Goal: Check status: Check status

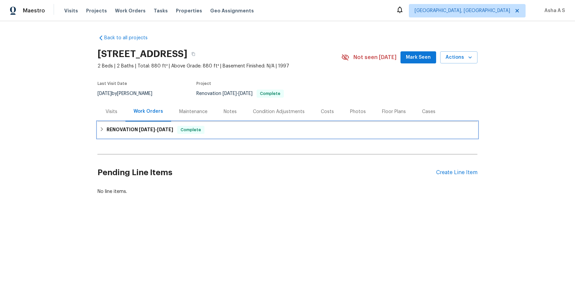
click at [133, 132] on h6 "RENOVATION 5/2/25 - 6/25/25" at bounding box center [140, 130] width 67 height 8
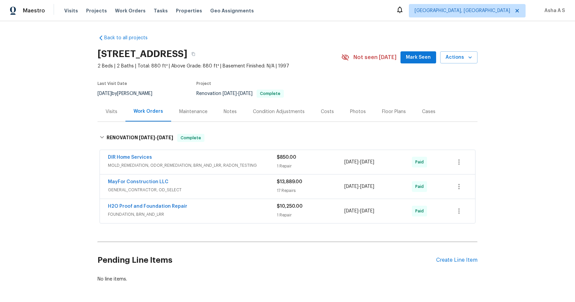
click at [155, 161] on div "DIR Home Services" at bounding box center [192, 158] width 169 height 8
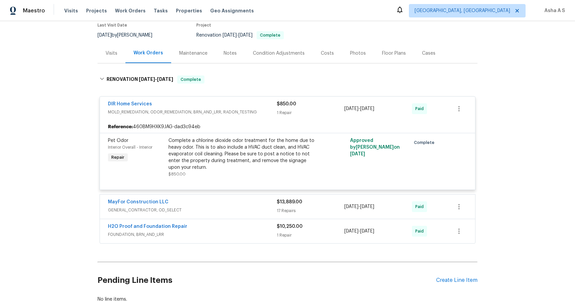
scroll to position [74, 0]
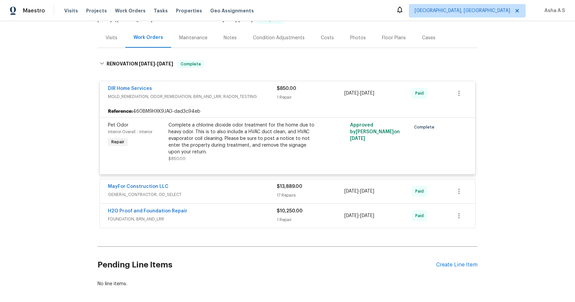
click at [193, 197] on span "GENERAL_CONTRACTOR, OD_SELECT" at bounding box center [192, 195] width 169 height 7
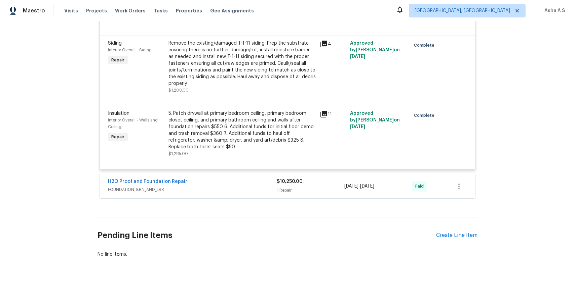
scroll to position [1178, 0]
click at [189, 176] on div "H2O Proof and Foundation Repair FOUNDATION, BRN_AND_LRR $10,250.00 1 Repair 5/1…" at bounding box center [287, 185] width 375 height 24
click at [191, 181] on div "H2O Proof and Foundation Repair" at bounding box center [192, 181] width 169 height 8
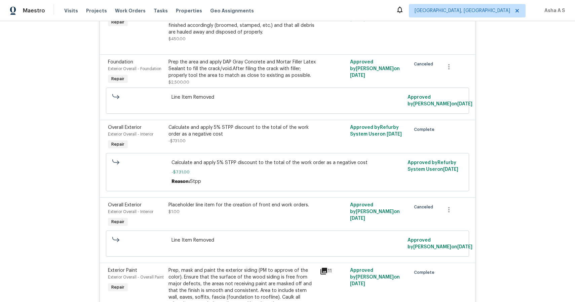
scroll to position [0, 0]
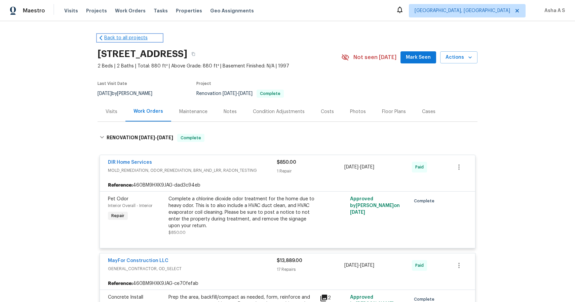
click at [99, 37] on icon at bounding box center [100, 38] width 7 height 7
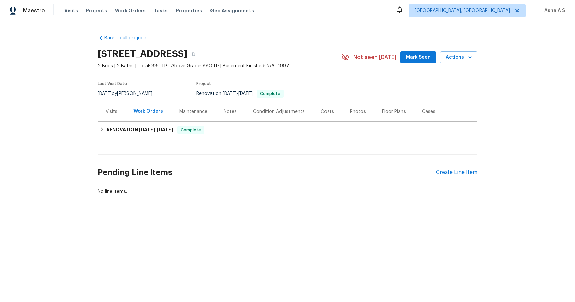
click at [106, 113] on div "Visits" at bounding box center [112, 112] width 12 height 7
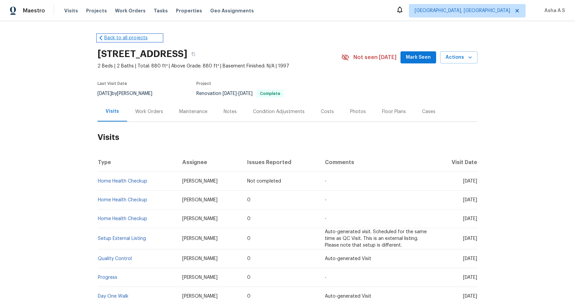
click at [101, 39] on icon at bounding box center [100, 38] width 7 height 7
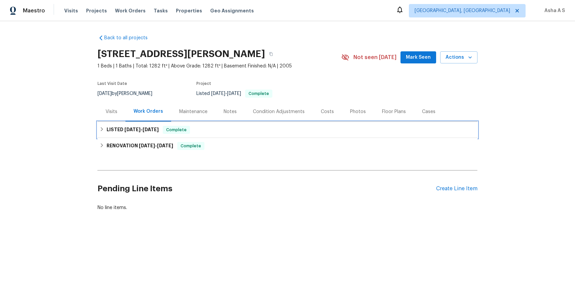
click at [144, 127] on span "[DATE]" at bounding box center [150, 129] width 16 height 5
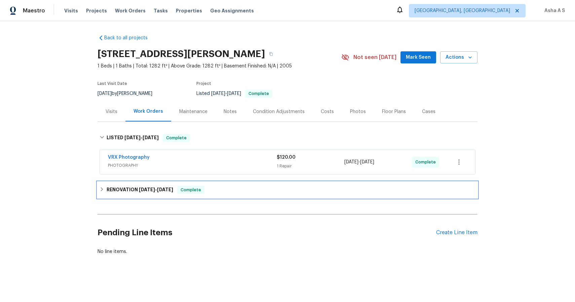
click at [140, 182] on div "RENOVATION [DATE] - [DATE] Complete" at bounding box center [287, 190] width 380 height 16
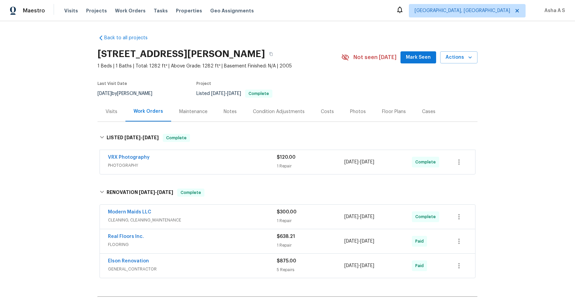
click at [154, 220] on span "CLEANING, CLEANING_MAINTENANCE" at bounding box center [192, 220] width 169 height 7
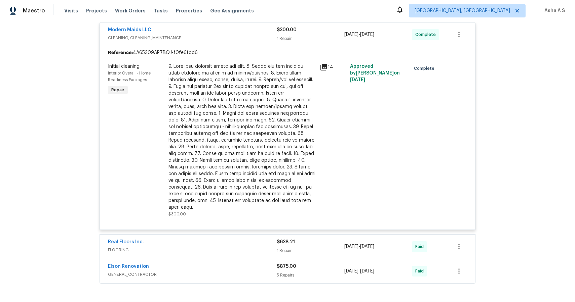
scroll to position [180, 0]
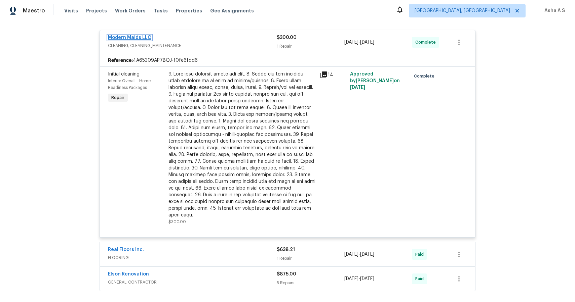
click at [139, 39] on link "Modern Maids LLC" at bounding box center [129, 37] width 43 height 5
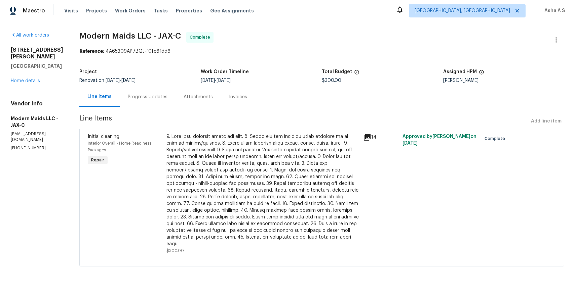
click at [32, 146] on p "(512) 925-8391" at bounding box center [37, 149] width 52 height 6
copy p "(512) 925-8391"
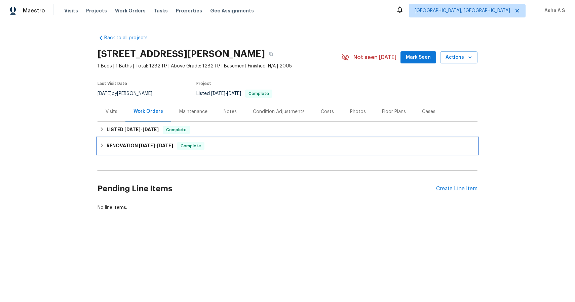
click at [109, 144] on h6 "RENOVATION [DATE] - [DATE]" at bounding box center [140, 146] width 67 height 8
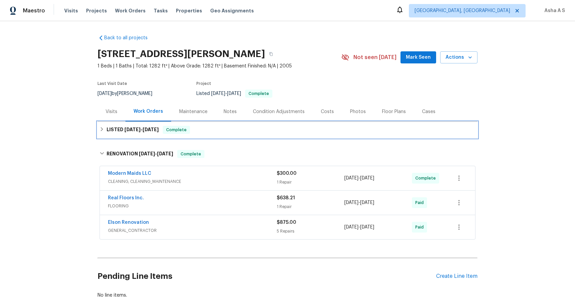
click at [135, 129] on span "[DATE]" at bounding box center [132, 129] width 16 height 5
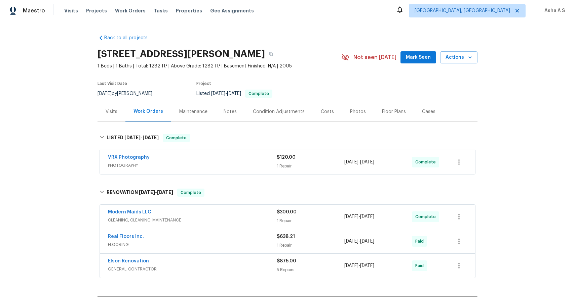
click at [150, 264] on div "Elson Renovation" at bounding box center [192, 262] width 169 height 8
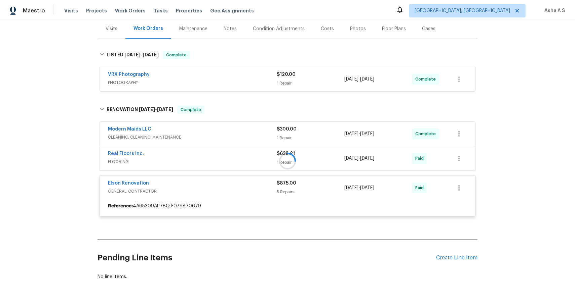
scroll to position [84, 0]
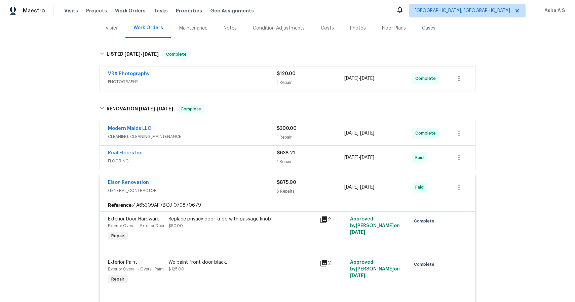
click at [161, 266] on div "Exterior Paint Exterior Overall - Overall Paint Repair" at bounding box center [136, 272] width 60 height 31
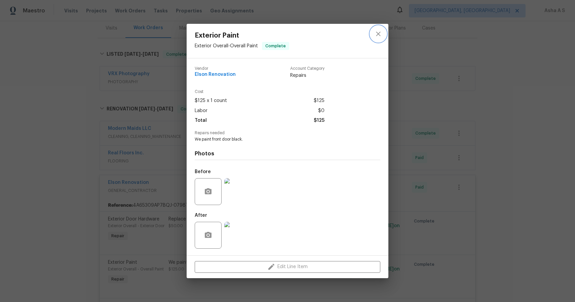
click at [376, 35] on icon "close" at bounding box center [378, 34] width 8 height 8
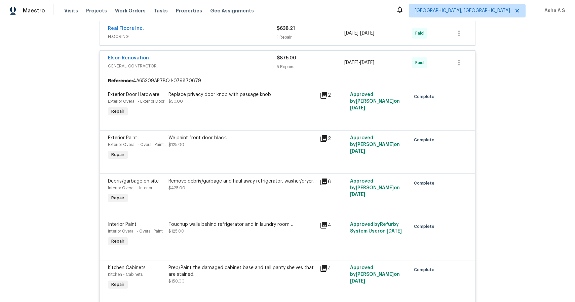
scroll to position [173, 0]
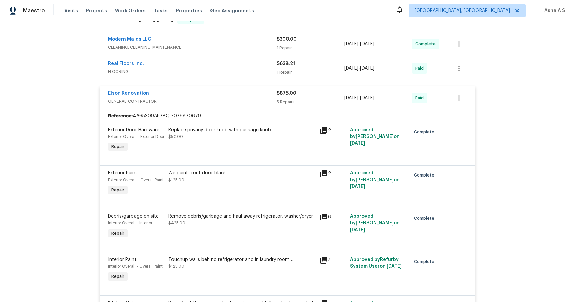
click at [165, 65] on div "Real Floors Inc." at bounding box center [192, 64] width 169 height 8
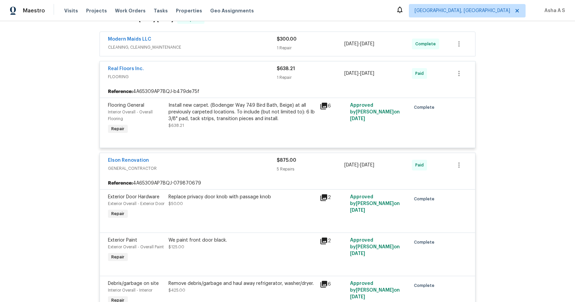
click at [206, 44] on span "CLEANING, CLEANING_MAINTENANCE" at bounding box center [192, 47] width 169 height 7
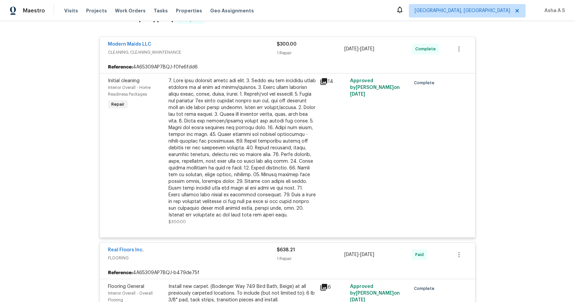
scroll to position [0, 0]
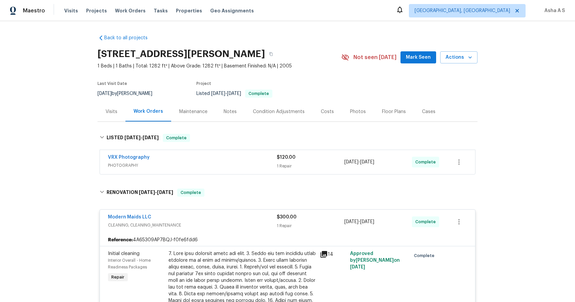
click at [117, 112] on div "Visits" at bounding box center [111, 112] width 28 height 20
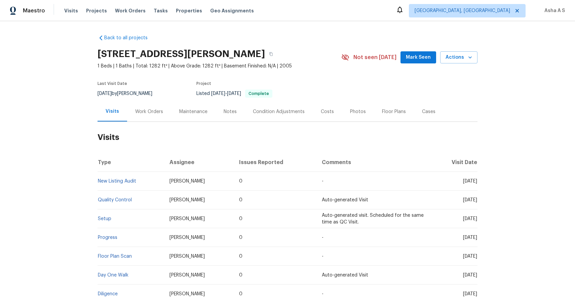
click at [192, 117] on div "Maintenance" at bounding box center [193, 112] width 44 height 20
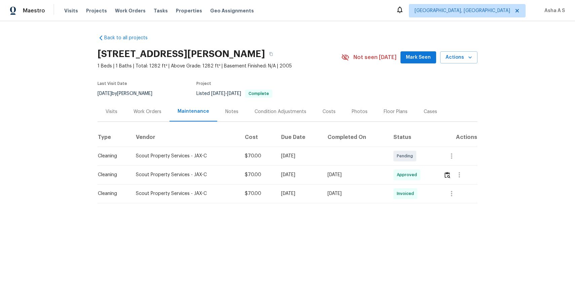
click at [175, 176] on div "Scout Property Services - JAX-C" at bounding box center [185, 175] width 98 height 7
click at [233, 115] on div "Notes" at bounding box center [231, 112] width 29 height 20
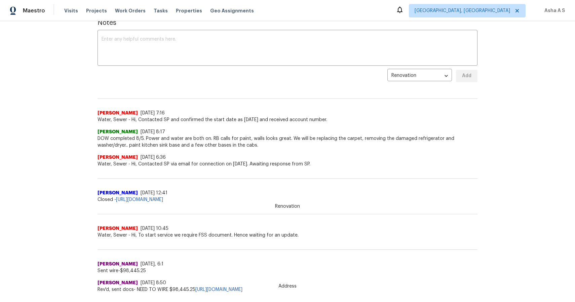
scroll to position [292, 0]
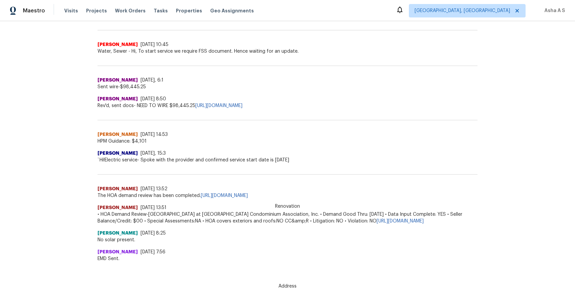
click at [124, 225] on div "Gopi Krishnan 7/24/25, 8:25 No solar present." at bounding box center [287, 234] width 380 height 19
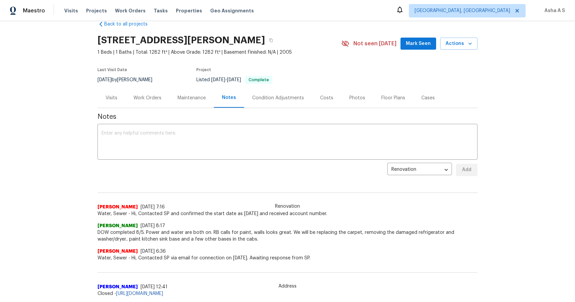
scroll to position [6, 0]
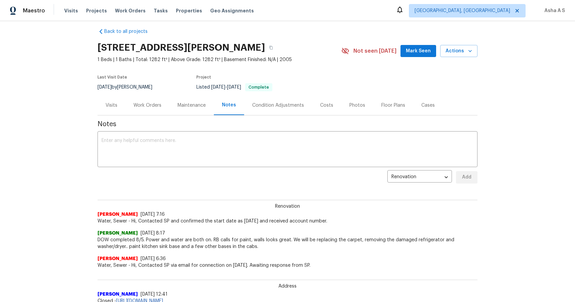
click at [189, 103] on div "Maintenance" at bounding box center [191, 105] width 28 height 7
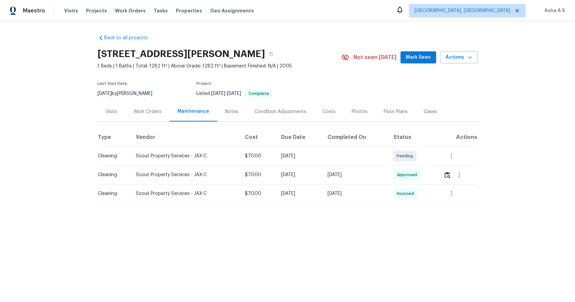
click at [147, 179] on td "Scout Property Services - JAX-C" at bounding box center [184, 175] width 109 height 19
click at [415, 176] on span "Approved" at bounding box center [408, 175] width 23 height 7
click at [450, 176] on img "button" at bounding box center [447, 175] width 6 height 6
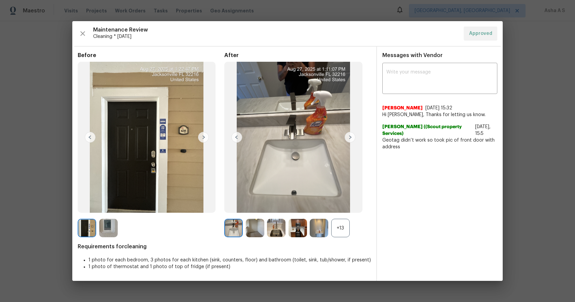
click at [348, 136] on img at bounding box center [349, 137] width 11 height 11
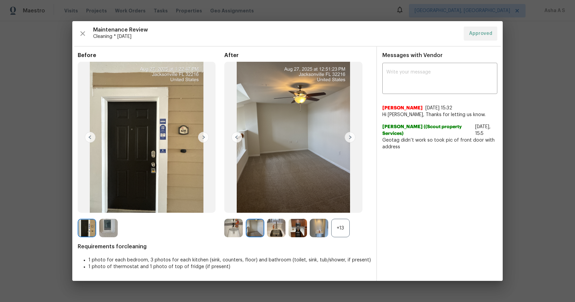
click at [348, 136] on img at bounding box center [349, 137] width 11 height 11
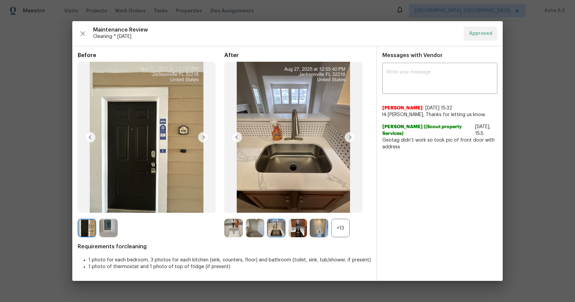
click at [348, 136] on img at bounding box center [349, 137] width 11 height 11
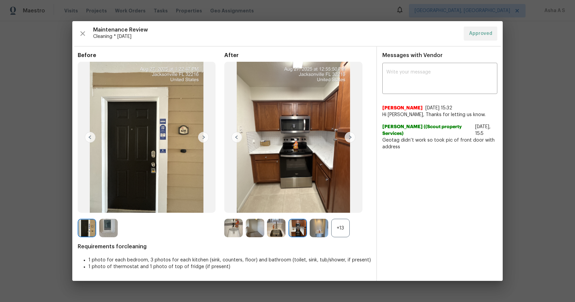
click at [348, 136] on img at bounding box center [349, 137] width 11 height 11
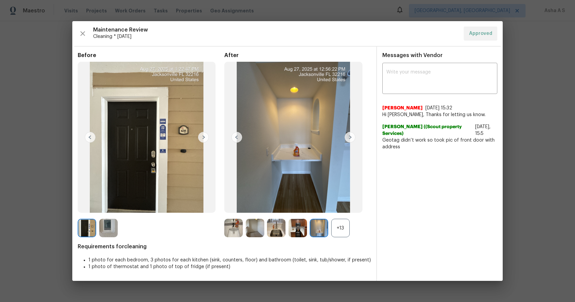
click at [348, 136] on img at bounding box center [349, 137] width 11 height 11
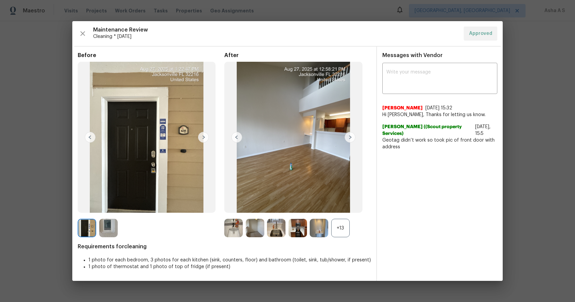
click at [395, 128] on span "Trevor Lucas ((Scout property Services)" at bounding box center [427, 130] width 90 height 13
click at [81, 28] on button "button" at bounding box center [83, 34] width 10 height 14
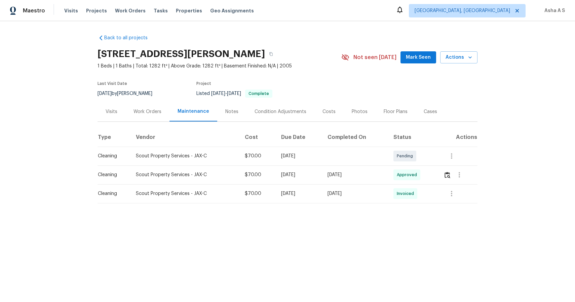
click at [169, 193] on div "Scout Property Services - JAX-C" at bounding box center [185, 194] width 98 height 7
click at [412, 194] on span "Invoiced" at bounding box center [407, 194] width 20 height 7
click at [454, 194] on icon "button" at bounding box center [451, 194] width 8 height 8
click at [452, 204] on li "View details" at bounding box center [468, 205] width 47 height 11
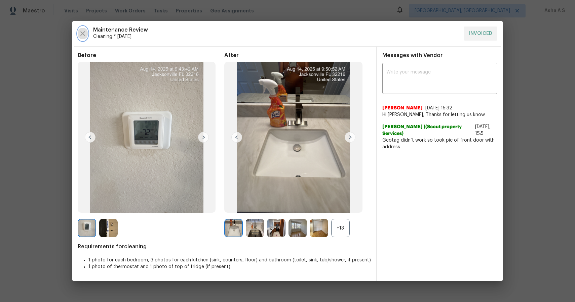
click at [85, 35] on icon "button" at bounding box center [83, 34] width 8 height 8
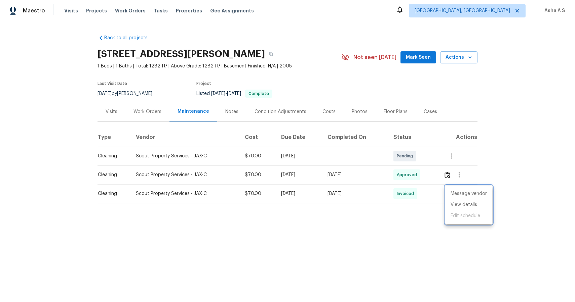
click at [139, 110] on div at bounding box center [287, 151] width 575 height 302
click at [139, 110] on div "Work Orders" at bounding box center [147, 112] width 28 height 7
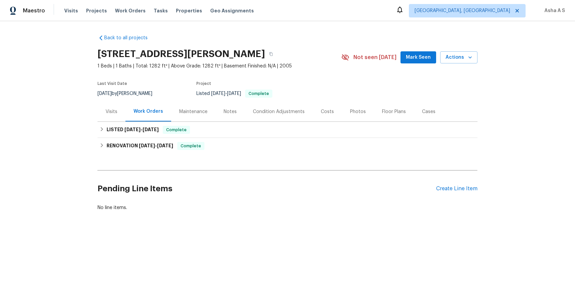
click at [113, 107] on div "Visits" at bounding box center [111, 112] width 28 height 20
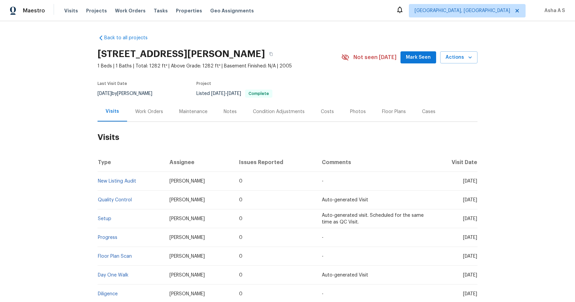
click at [181, 196] on td "[PERSON_NAME]" at bounding box center [199, 200] width 70 height 19
click at [336, 55] on div "[STREET_ADDRESS][PERSON_NAME]" at bounding box center [219, 53] width 244 height 17
click at [277, 55] on button "button" at bounding box center [271, 54] width 12 height 12
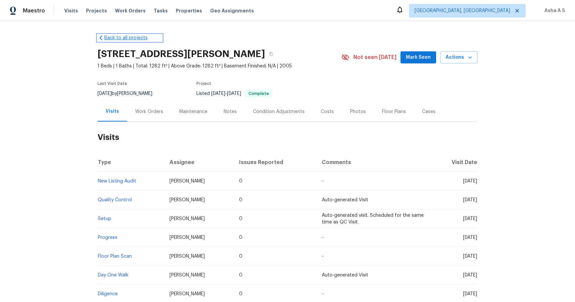
click at [97, 38] on icon at bounding box center [100, 38] width 7 height 7
